Goal: Find specific page/section: Find specific page/section

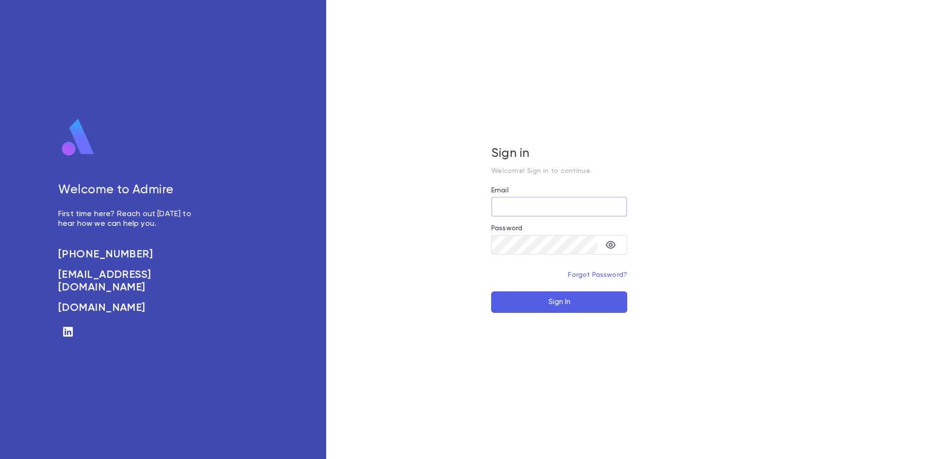
type input "**********"
click at [559, 302] on button "Sign In" at bounding box center [559, 301] width 136 height 21
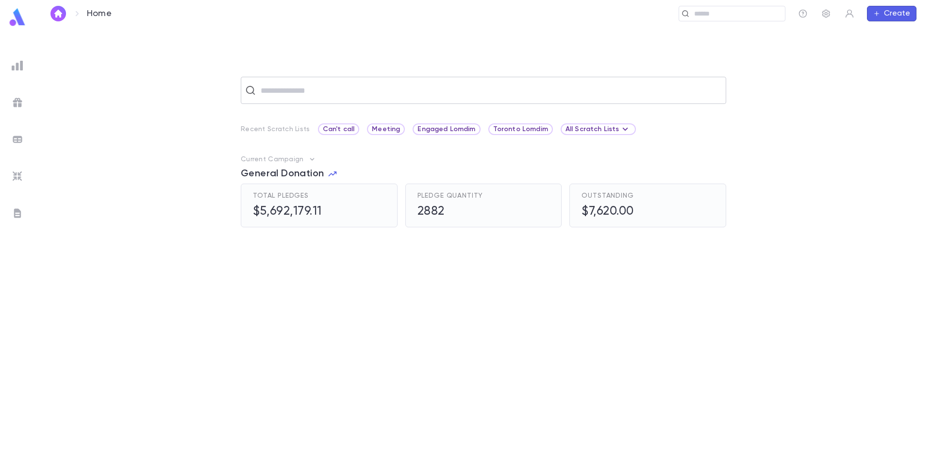
click at [427, 95] on input "text" at bounding box center [490, 90] width 464 height 18
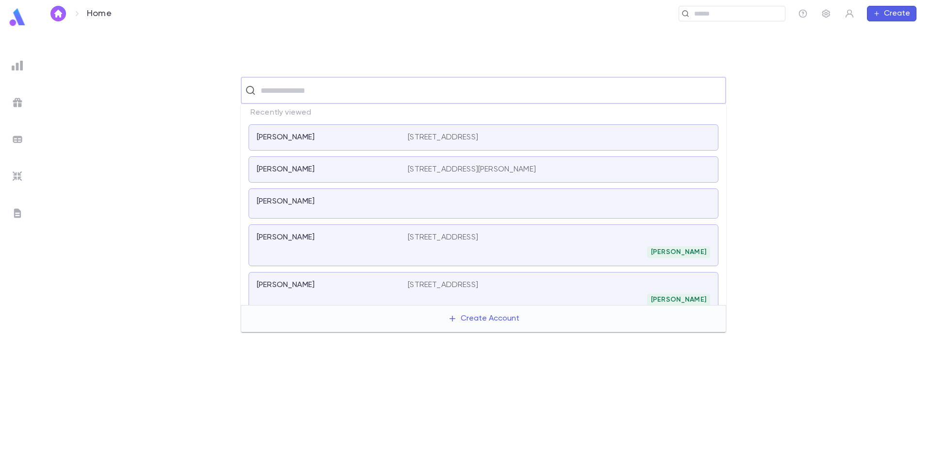
click at [323, 205] on div "[PERSON_NAME]" at bounding box center [326, 202] width 139 height 10
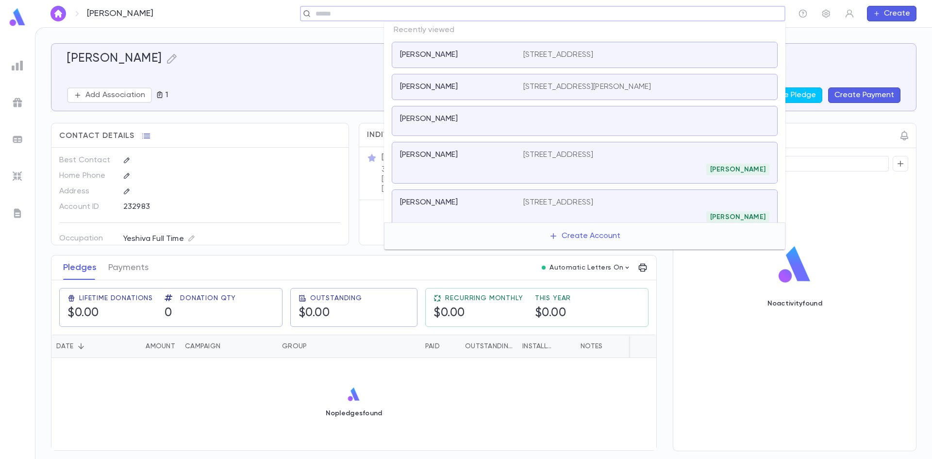
click at [704, 14] on input "text" at bounding box center [547, 13] width 469 height 9
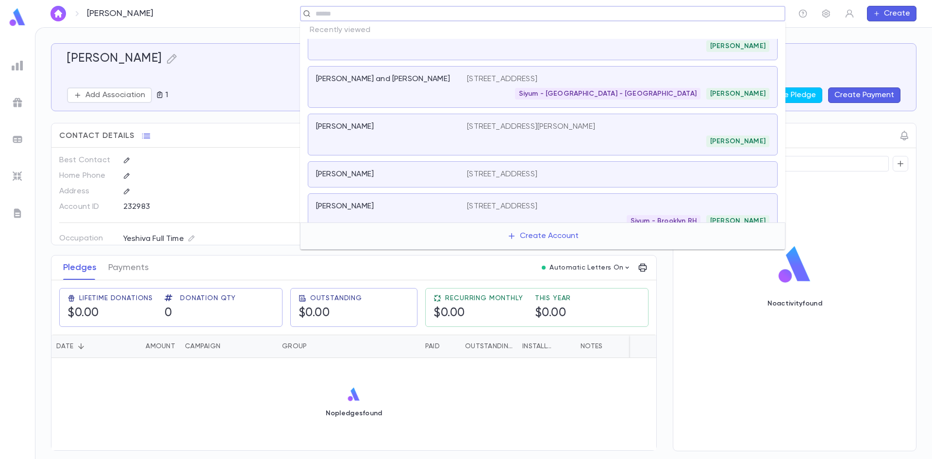
scroll to position [186, 0]
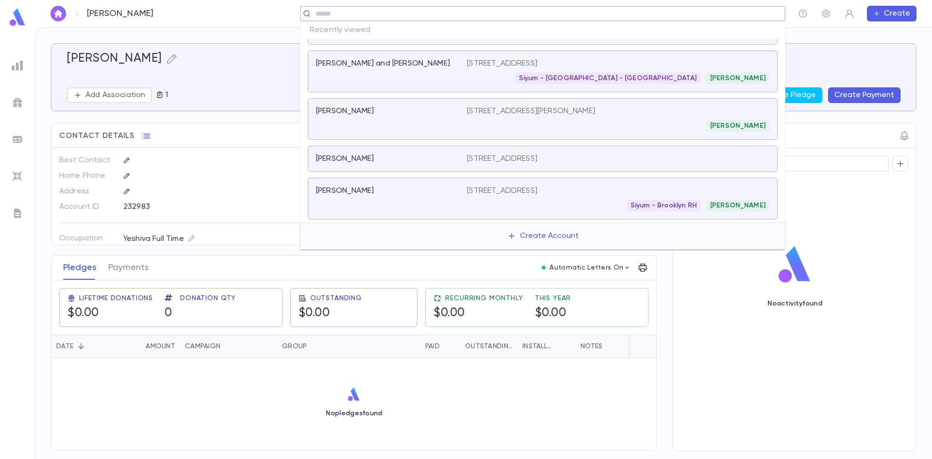
click at [379, 151] on div "[PERSON_NAME] [STREET_ADDRESS]" at bounding box center [543, 159] width 470 height 26
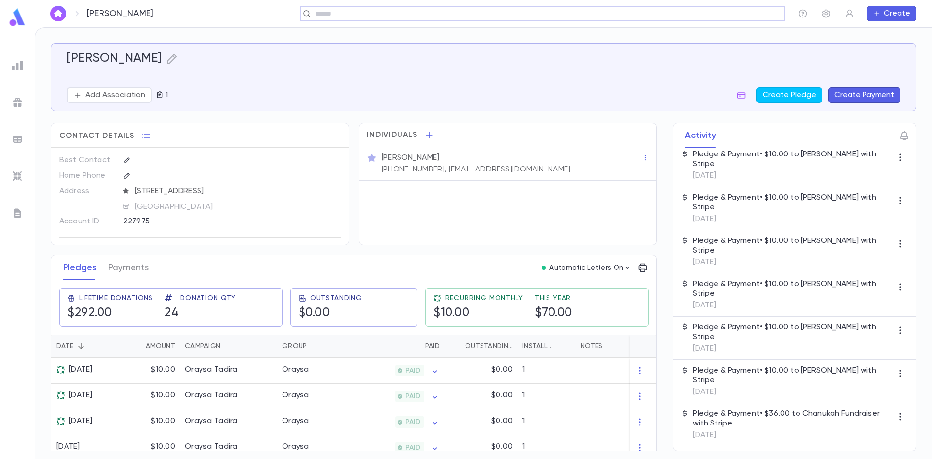
scroll to position [858, 0]
